Goal: Transaction & Acquisition: Purchase product/service

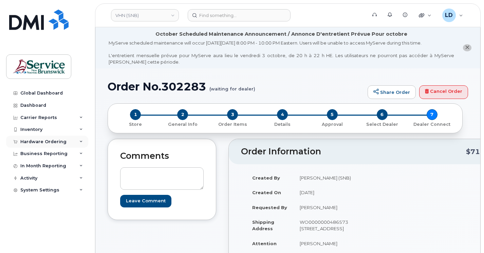
click at [26, 139] on div "Hardware Ordering" at bounding box center [43, 141] width 46 height 5
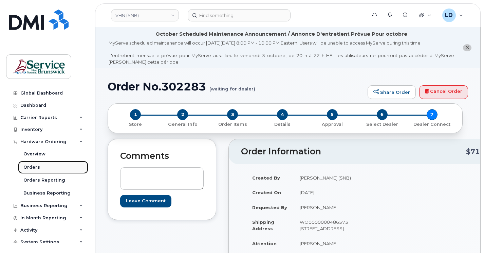
click at [30, 165] on div "Orders" at bounding box center [31, 167] width 17 height 6
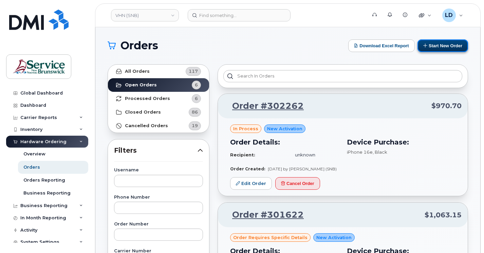
click at [449, 43] on button "Start New Order" at bounding box center [443, 45] width 51 height 13
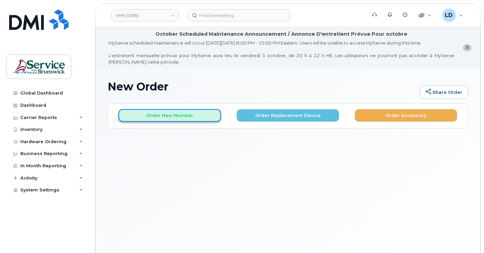
click at [169, 116] on button "Order New Number" at bounding box center [169, 115] width 103 height 13
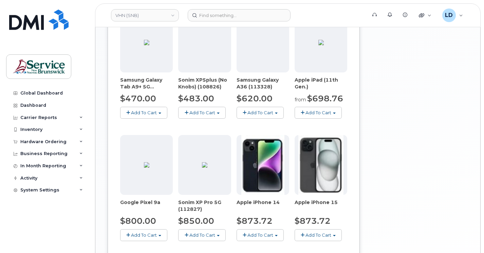
scroll to position [441, 0]
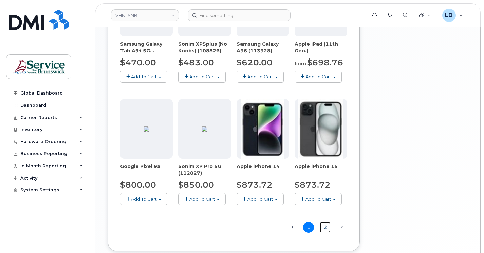
click at [323, 228] on link "2" at bounding box center [325, 227] width 11 height 11
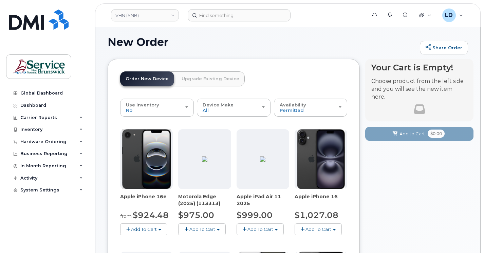
click at [141, 229] on span "Add To Cart" at bounding box center [144, 228] width 26 height 5
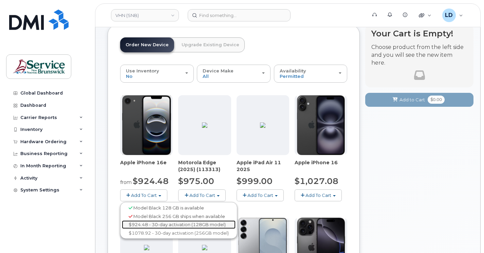
click at [148, 223] on link "$924.48 - 30-day activation (128GB model)" at bounding box center [179, 224] width 114 height 8
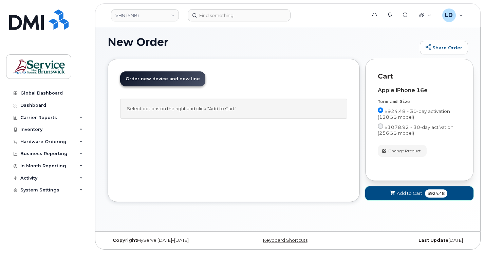
click at [407, 194] on span "Add to Cart" at bounding box center [409, 193] width 25 height 6
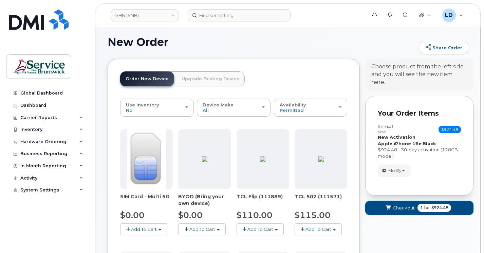
click at [404, 204] on span "Checkout" at bounding box center [404, 207] width 22 height 6
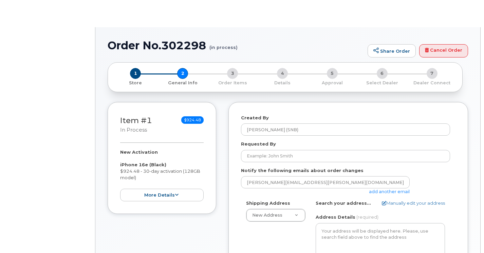
select select
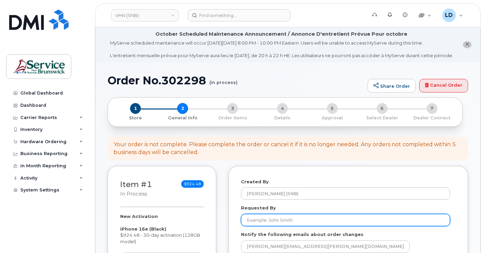
click at [253, 224] on input "Requested By" at bounding box center [345, 220] width 209 height 12
click at [252, 225] on input "Requested By" at bounding box center [345, 220] width 209 height 12
paste input "Gilles Allain"
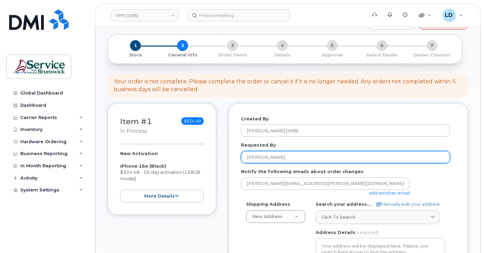
scroll to position [102, 0]
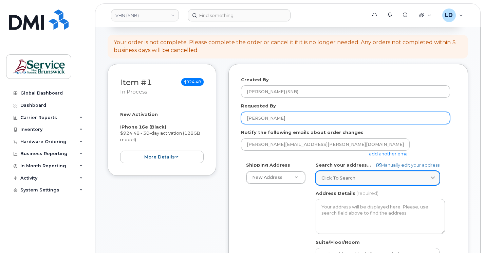
type input "Gilles Allain"
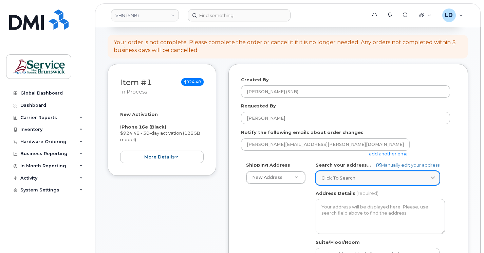
click at [327, 180] on link "Click to search" at bounding box center [378, 178] width 124 height 14
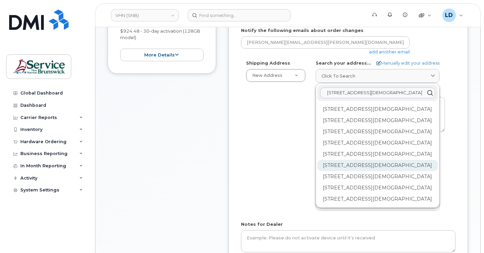
scroll to position [34, 0]
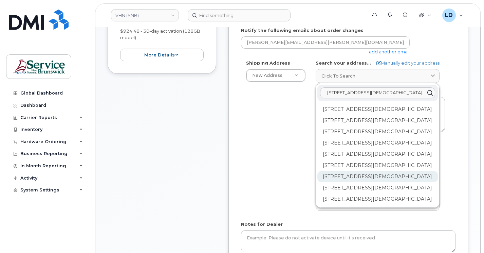
type input "15 rue de l'eglise Edmundston"
click at [328, 182] on div "202-15 Rue De l'Église Edmundston NB E3V 1J3" at bounding box center [377, 176] width 121 height 11
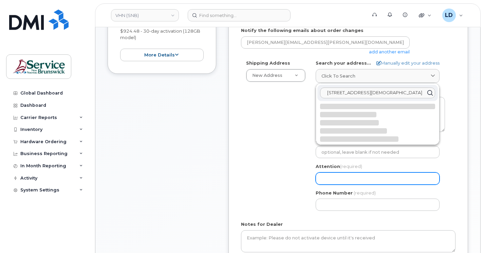
select select
type textarea "202-15 Rue De l'Église EDMUNDSTON NB E3V 1J3 CANADA"
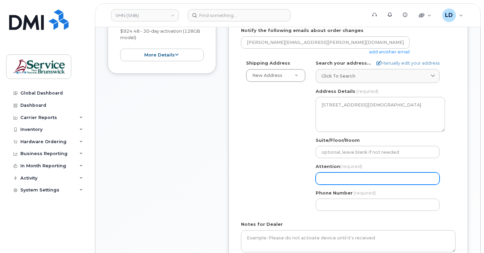
click at [346, 184] on input "Attention (required)" at bounding box center [378, 178] width 124 height 12
select select
type input "D"
select select
type input "Da"
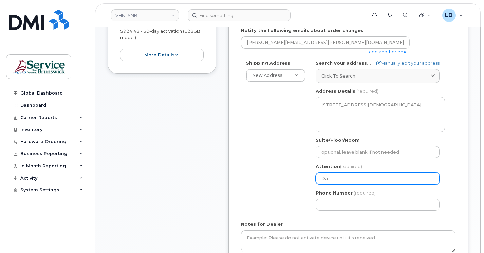
select select
type input "Dan"
select select
type input "Dani"
select select
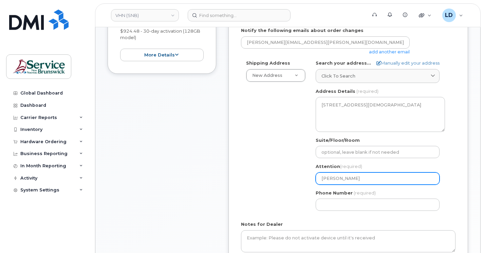
type input "Danie"
select select
type input "Daniel"
select select
type input "[PERSON_NAME]"
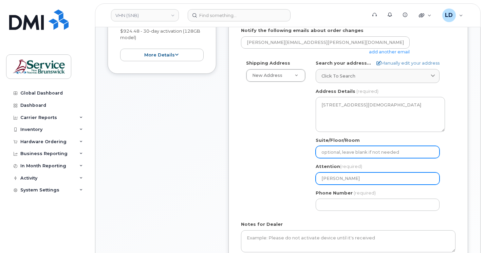
type input "WO0000000486573"
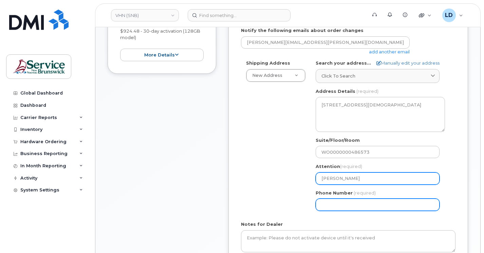
type input "5068383572"
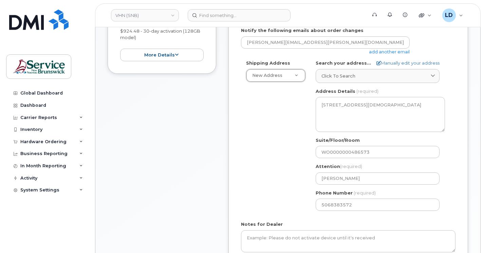
drag, startPoint x: 373, startPoint y: 155, endPoint x: 283, endPoint y: 160, distance: 90.4
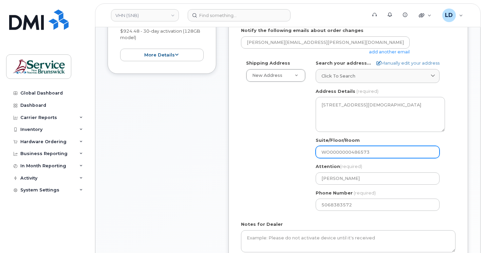
drag, startPoint x: 371, startPoint y: 159, endPoint x: 301, endPoint y: 159, distance: 69.3
click at [301, 159] on div "Shipping Address New Address New Address 202-15 Rue De l'Église ASD-E Main Offi…" at bounding box center [345, 138] width 209 height 156
select select
click at [327, 158] on input "Suite/Floor/Room" at bounding box center [378, 152] width 124 height 12
paste input "WO0000000494531"
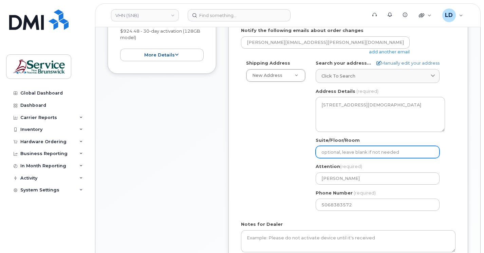
select select
type input "WO0000000494531"
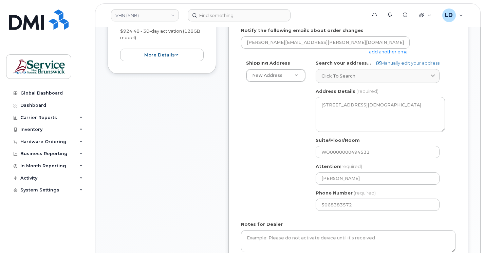
click at [266, 164] on div "Shipping Address New Address New Address 202-15 Rue De l'Église ASD-E Main Offi…" at bounding box center [345, 138] width 209 height 156
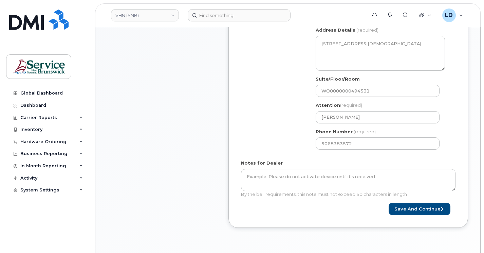
scroll to position [272, 0]
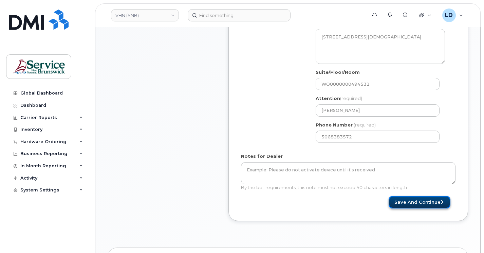
click at [410, 208] on button "Save and Continue" at bounding box center [420, 202] width 62 height 13
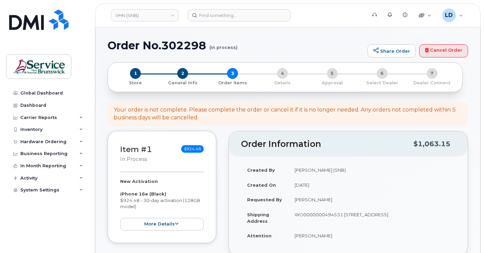
select select
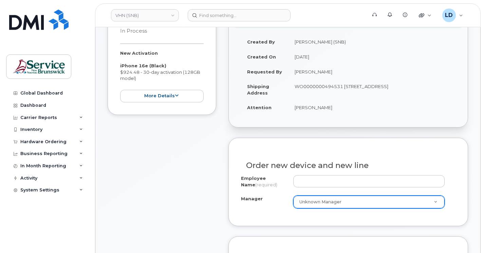
scroll to position [170, 0]
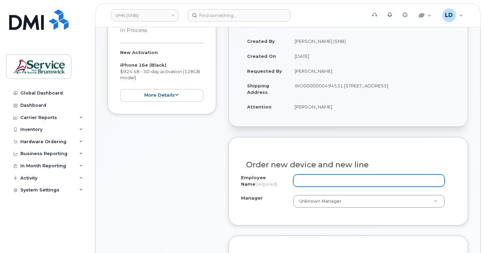
drag, startPoint x: 312, startPoint y: 182, endPoint x: 378, endPoint y: 171, distance: 66.5
click at [312, 182] on input "Employee Name (required)" at bounding box center [368, 180] width 151 height 12
click at [301, 179] on input "Employee Name (required)" at bounding box center [368, 180] width 151 height 12
paste input "[PERSON_NAME]"
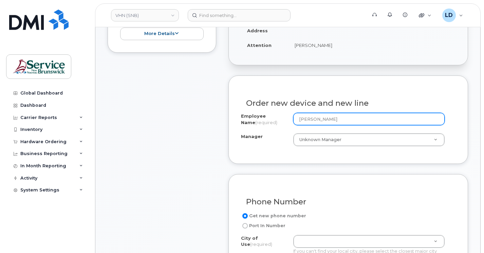
scroll to position [238, 0]
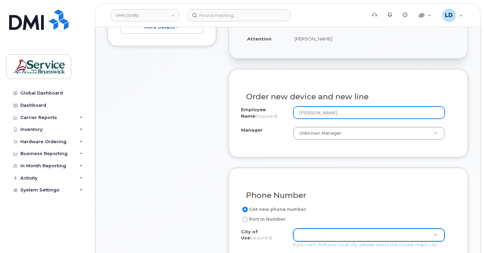
type input "[PERSON_NAME]"
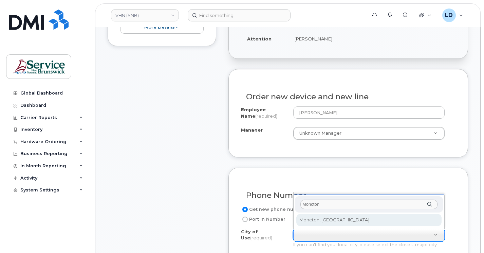
type input "Moncton"
type input "1817"
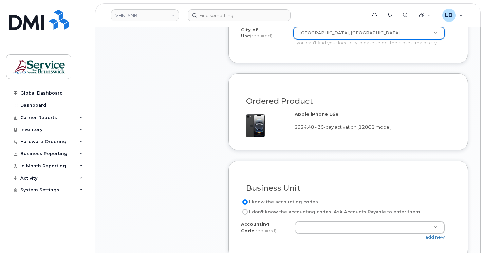
scroll to position [441, 0]
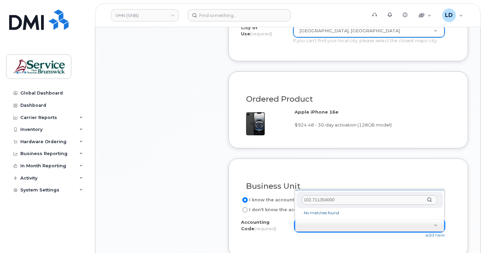
click at [311, 198] on input "102.711354000" at bounding box center [370, 200] width 136 height 10
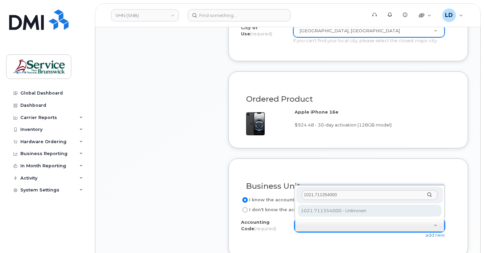
type input "1021.711354000"
select select "1021.711354000"
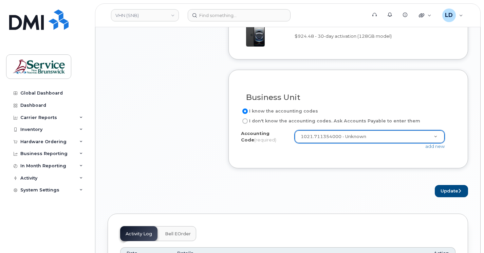
scroll to position [543, 0]
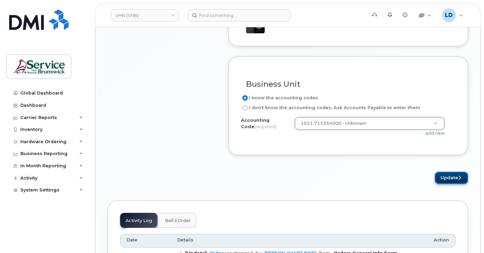
click at [448, 177] on button "Update" at bounding box center [451, 177] width 33 height 13
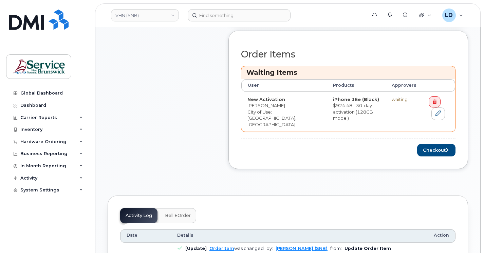
scroll to position [306, 0]
click at [439, 143] on button "Checkout" at bounding box center [436, 149] width 38 height 13
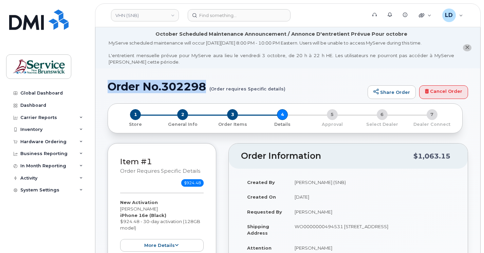
drag, startPoint x: 109, startPoint y: 86, endPoint x: 205, endPoint y: 86, distance: 96.1
click at [205, 86] on h1 "Order No.302298 (Order requires Specific details)" at bounding box center [236, 86] width 257 height 12
drag, startPoint x: 205, startPoint y: 86, endPoint x: 198, endPoint y: 86, distance: 6.8
copy h1 "Order No.302298"
